Goal: Transaction & Acquisition: Subscribe to service/newsletter

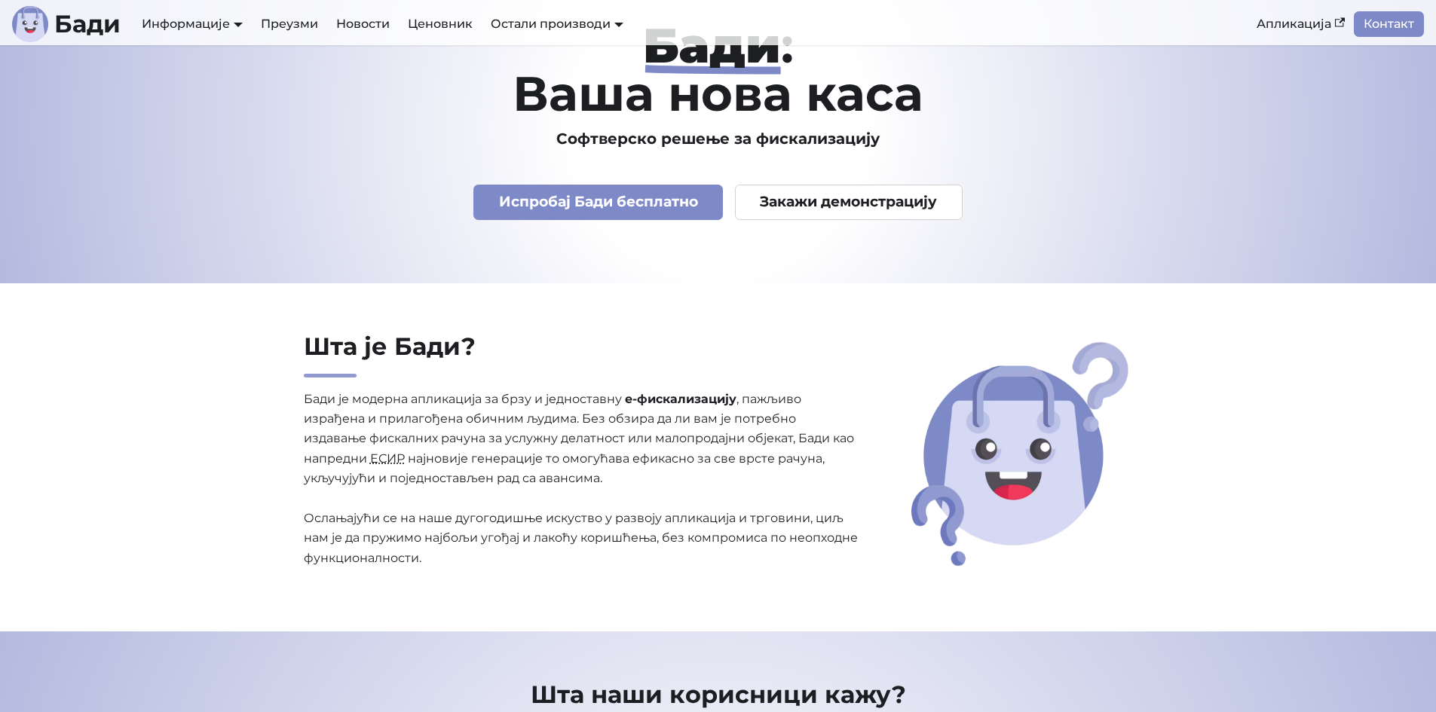
scroll to position [151, 0]
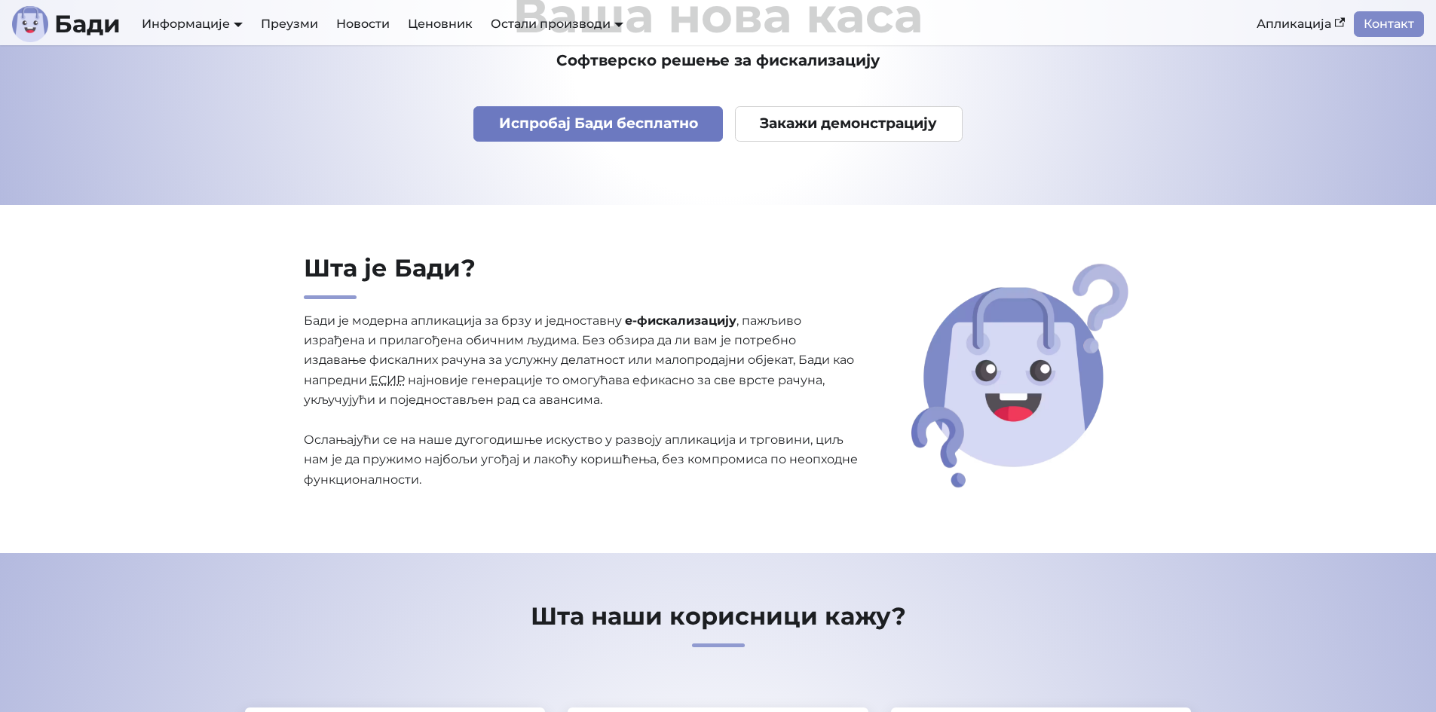
click at [600, 121] on link "Испробај Бади бесплатно" at bounding box center [597, 123] width 249 height 35
